Goal: Task Accomplishment & Management: Manage account settings

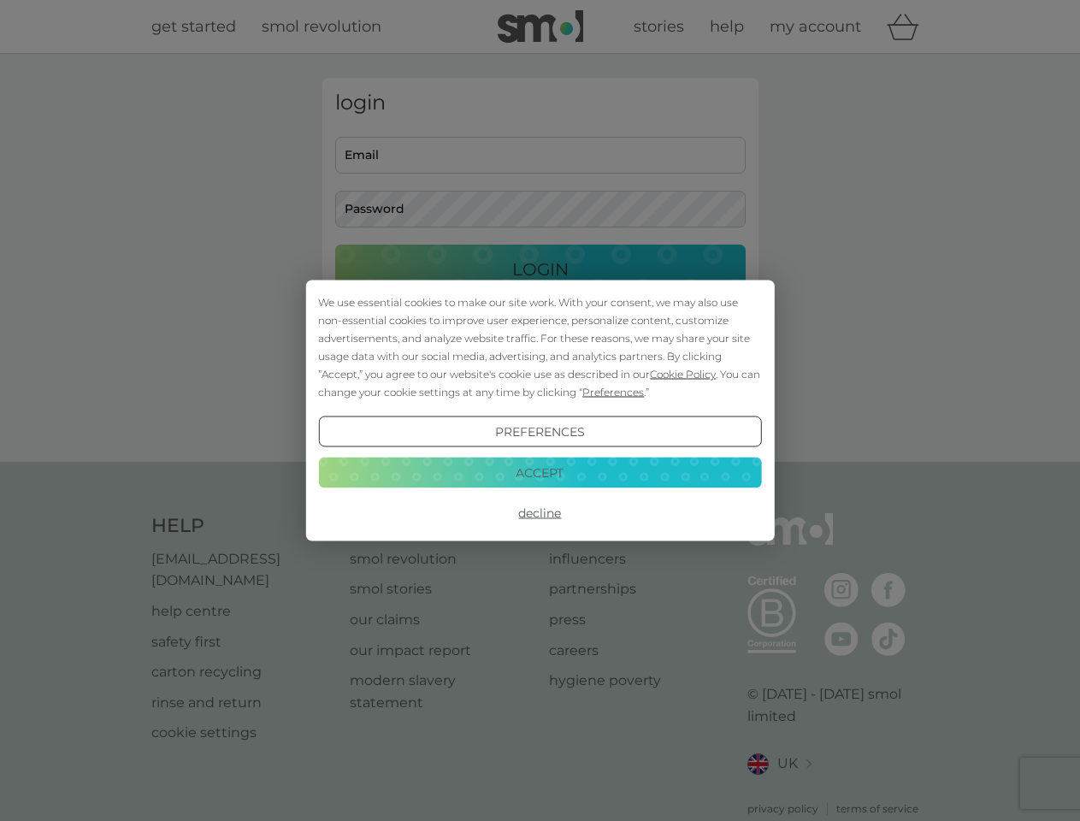
click at [683, 374] on span "Cookie Policy" at bounding box center [683, 374] width 66 height 13
click at [611, 392] on div "login Email Password Login ● ● ● ● ● ● ● ● ● ● ● ● ● ● ● ● ● ● ● ● ● ● ● ● ● ● …" at bounding box center [540, 258] width 436 height 360
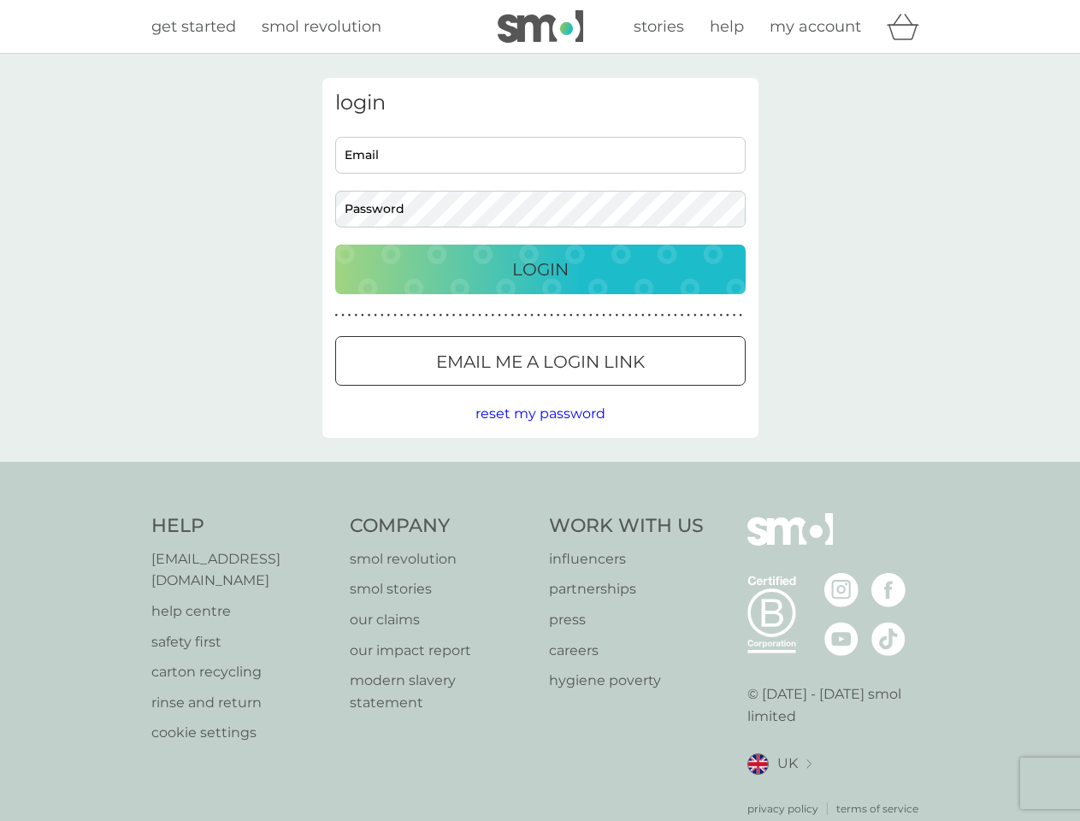
click at [539, 432] on div "login Email Password Login ● ● ● ● ● ● ● ● ● ● ● ● ● ● ● ● ● ● ● ● ● ● ● ● ● ● …" at bounding box center [540, 258] width 436 height 360
click at [539, 513] on div "Help [EMAIL_ADDRESS][DOMAIN_NAME] help centre safety first carton recycling rin…" at bounding box center [540, 664] width 778 height 303
click at [539, 472] on div "Help [EMAIL_ADDRESS][DOMAIN_NAME] help centre safety first carton recycling rin…" at bounding box center [540, 665] width 1080 height 406
